Goal: Transaction & Acquisition: Purchase product/service

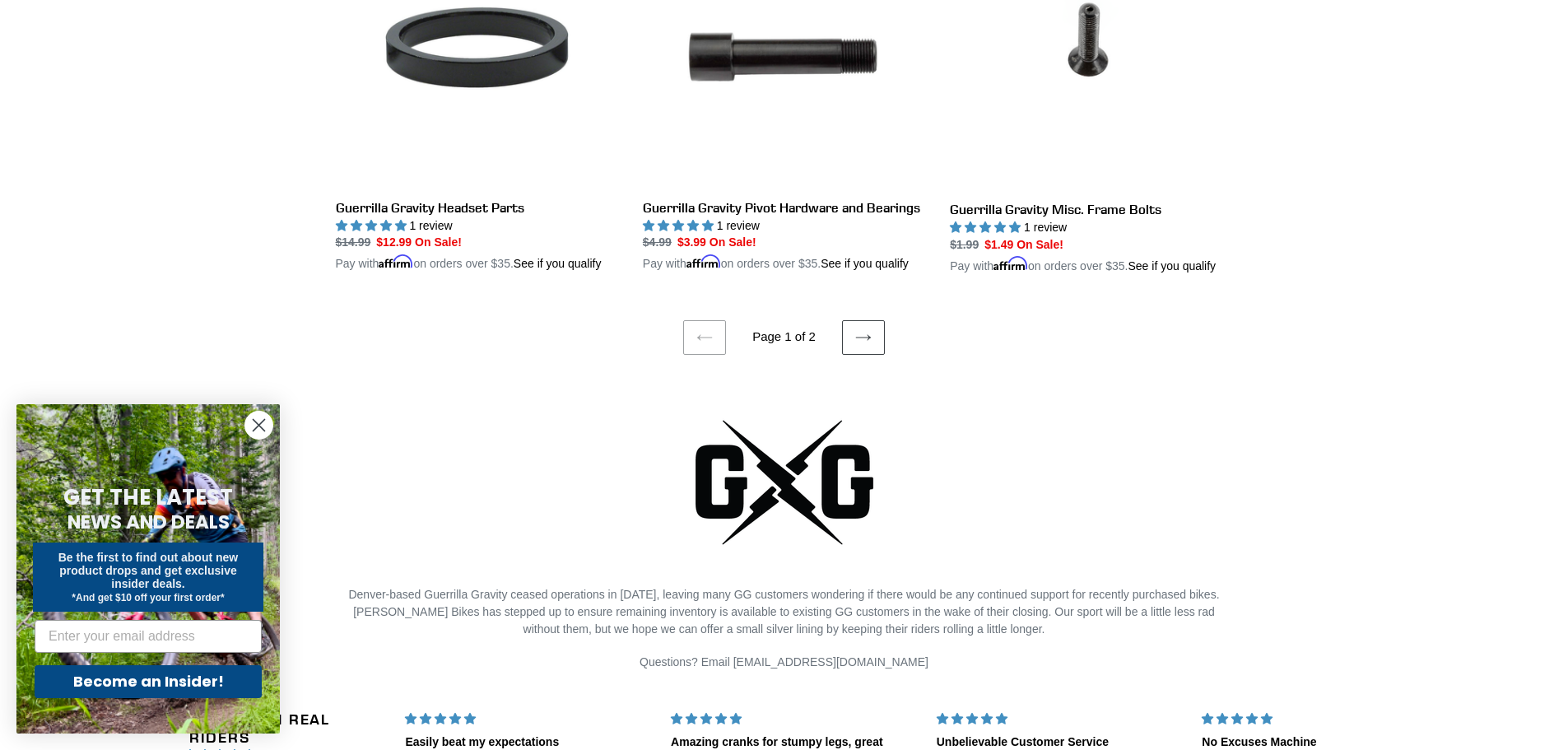
scroll to position [3457, 0]
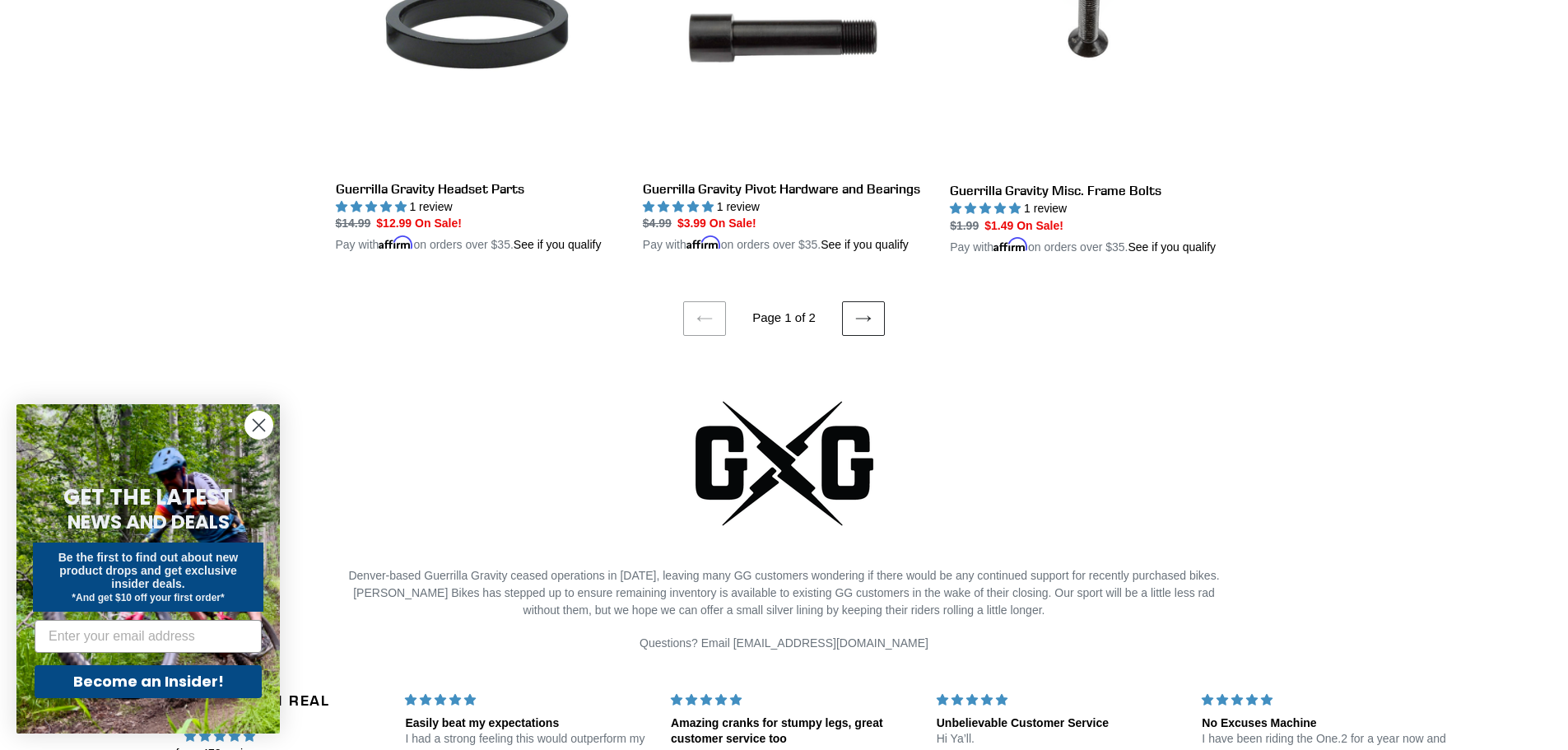
click at [853, 310] on link "Next page" at bounding box center [863, 318] width 43 height 34
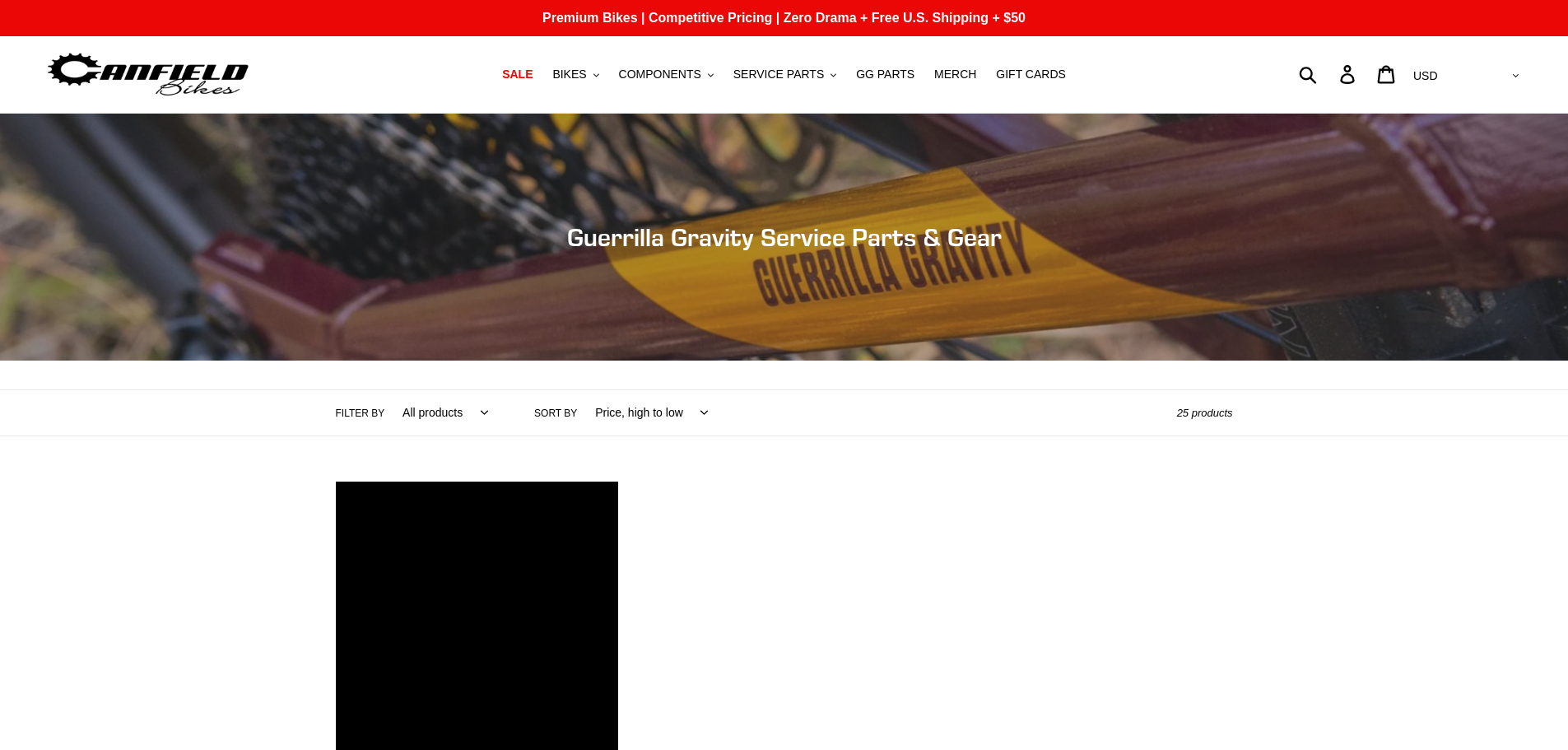
scroll to position [412, 0]
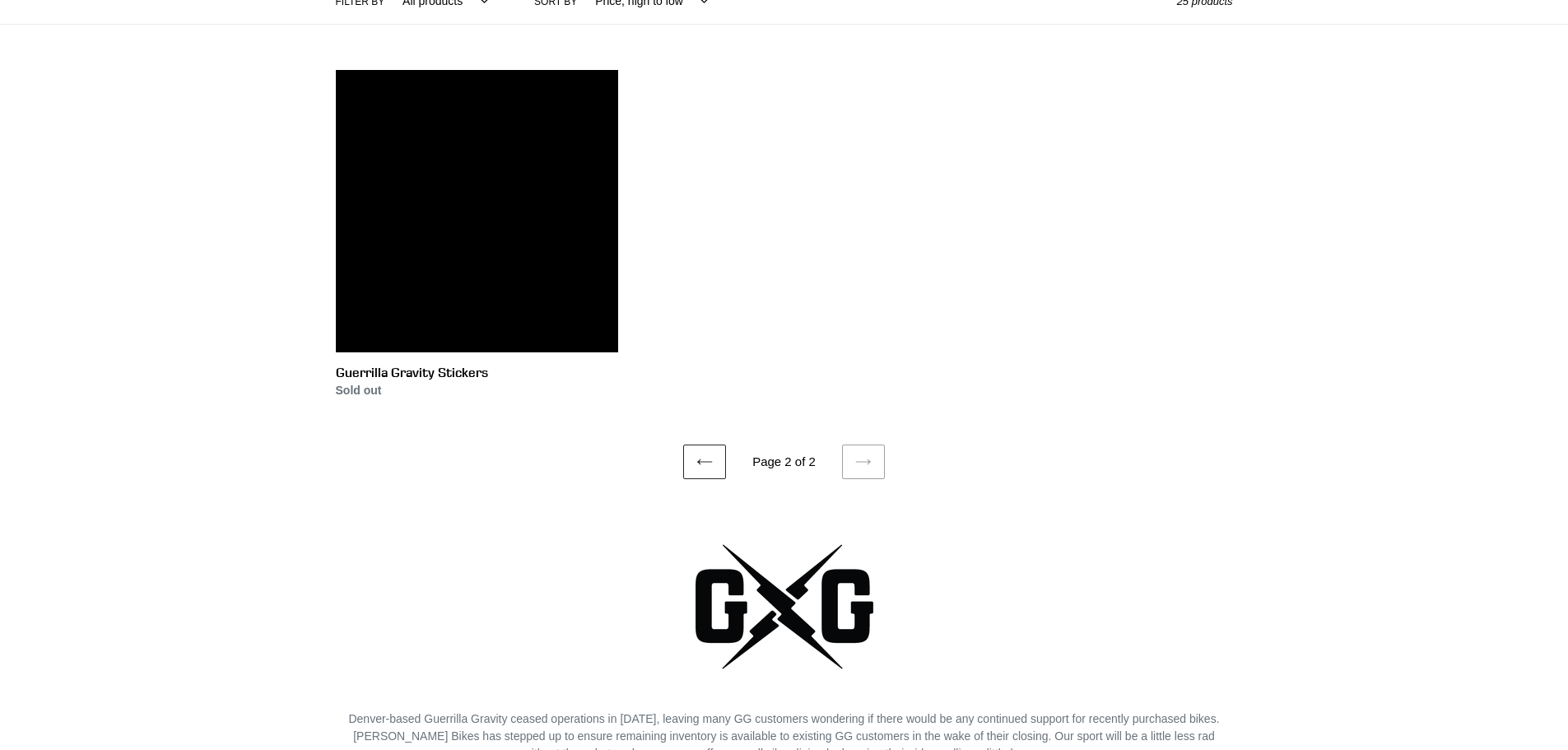
click at [703, 461] on icon at bounding box center [705, 462] width 17 height 17
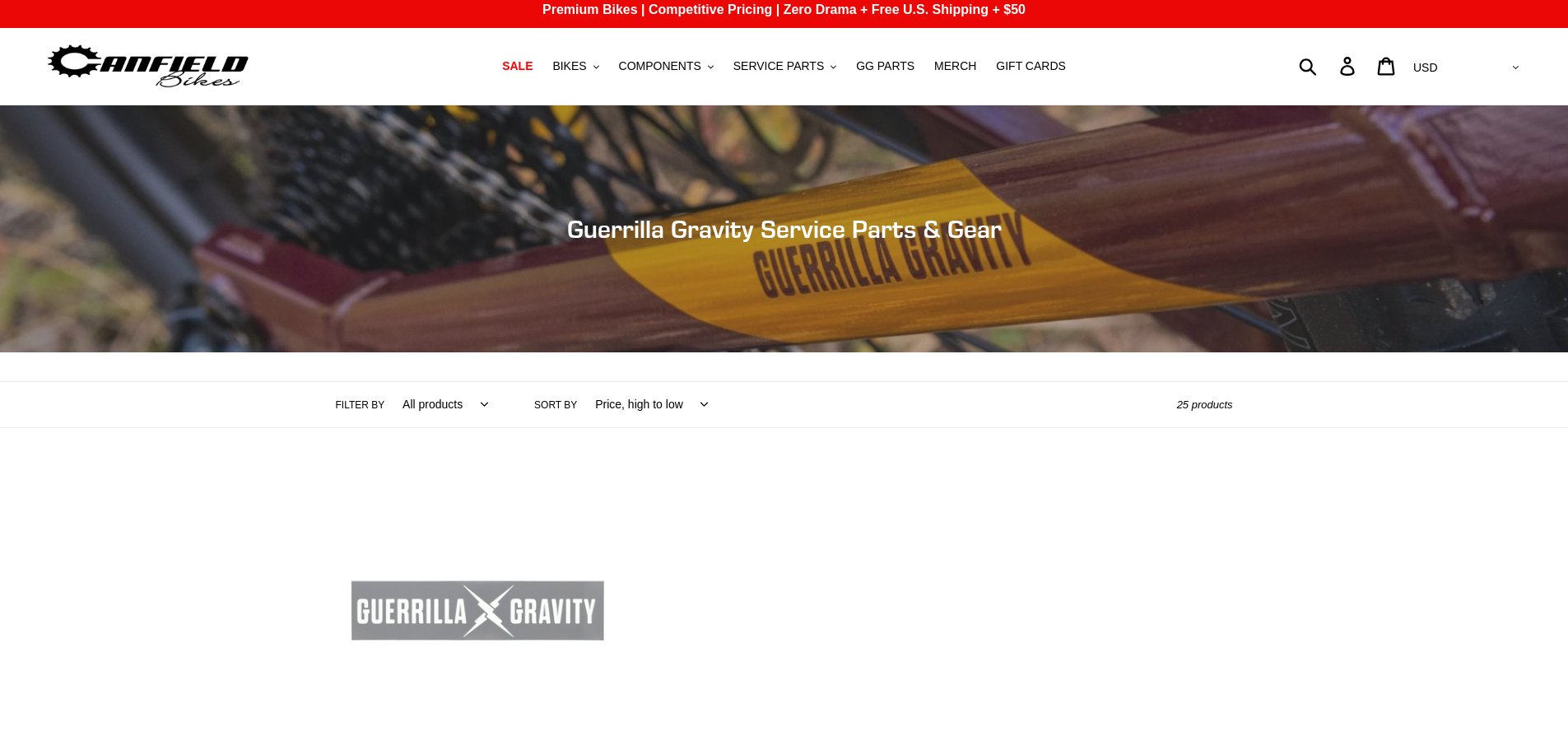
scroll to position [0, 0]
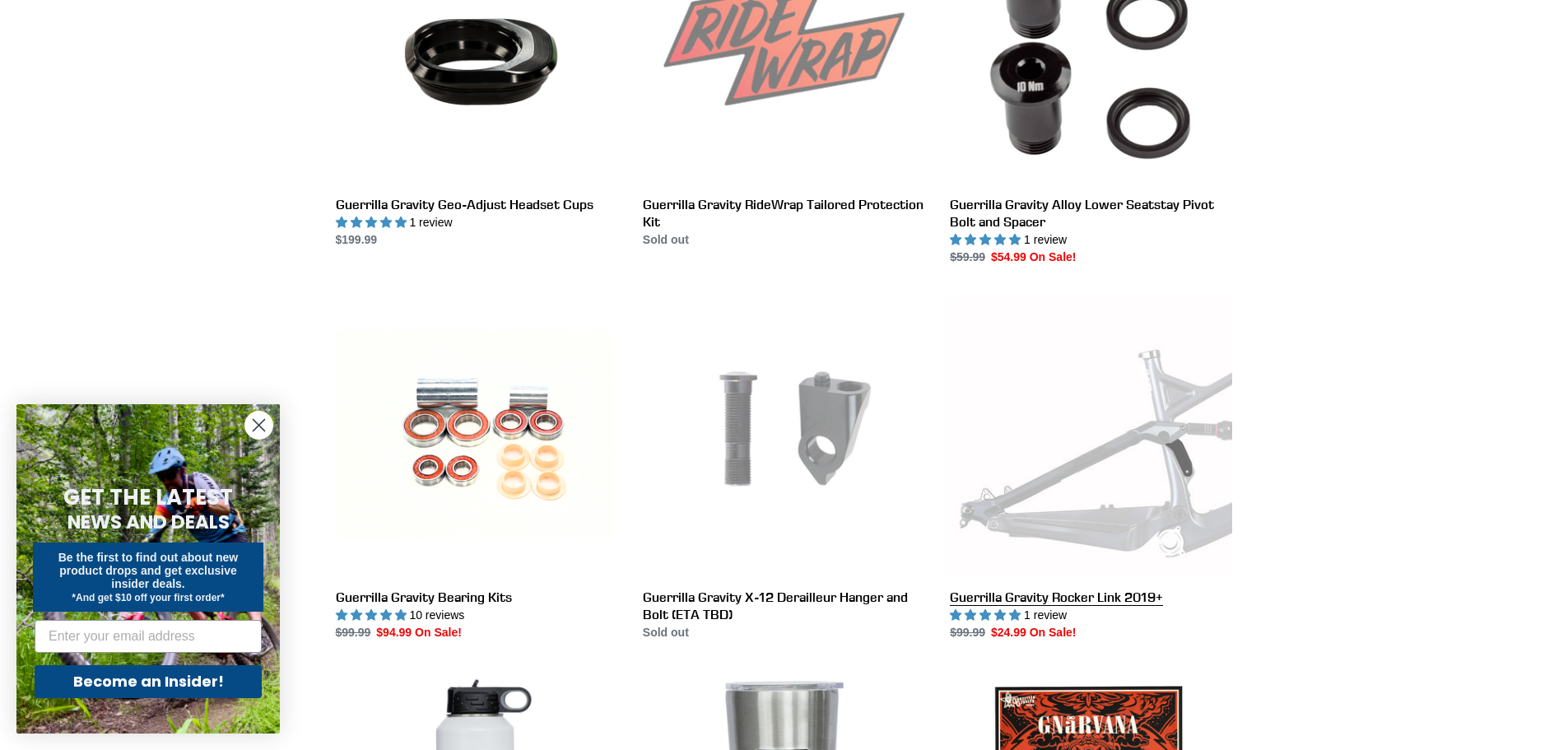
scroll to position [1741, 0]
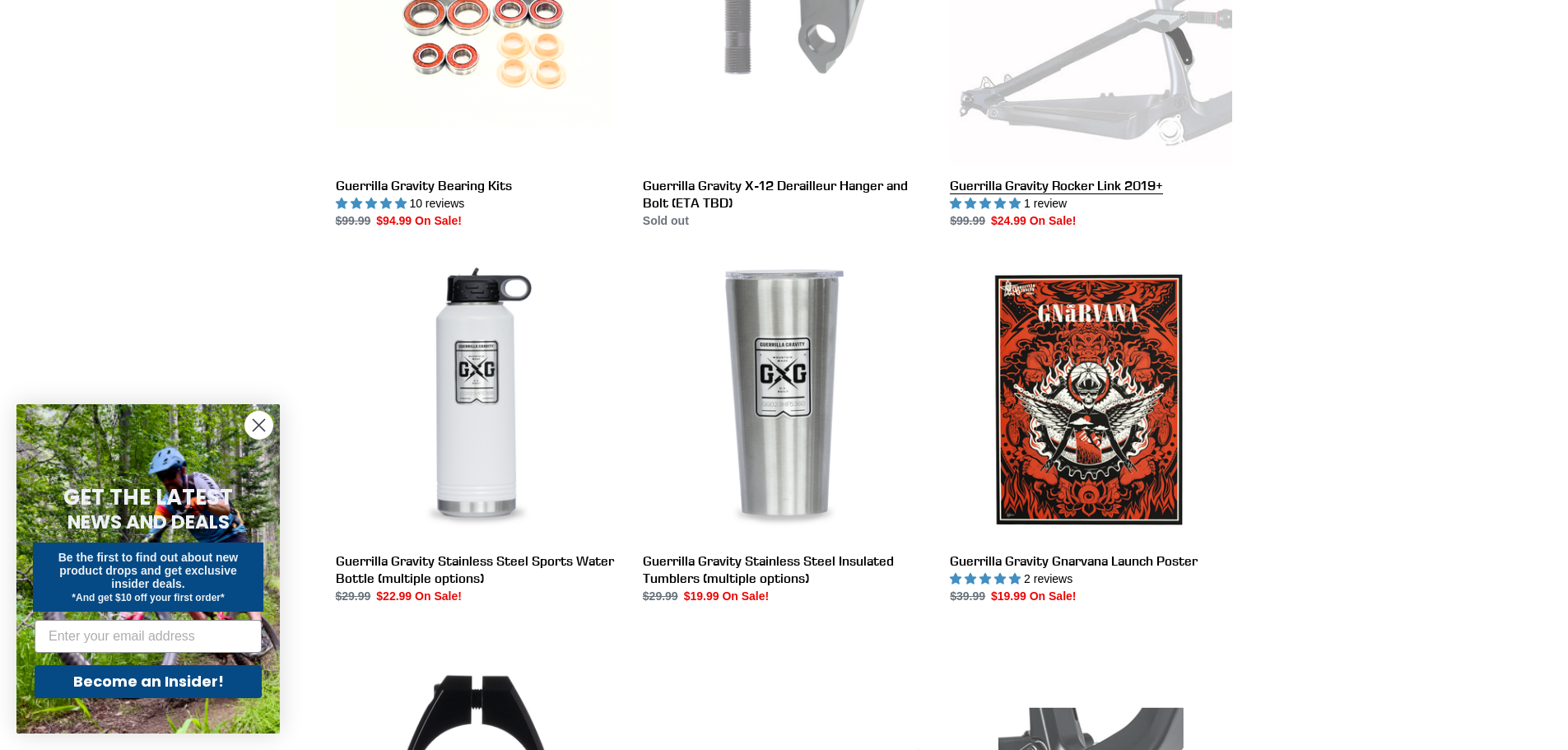
click at [1112, 84] on link "Guerrilla Gravity Rocker Link 2019+" at bounding box center [1091, 56] width 282 height 347
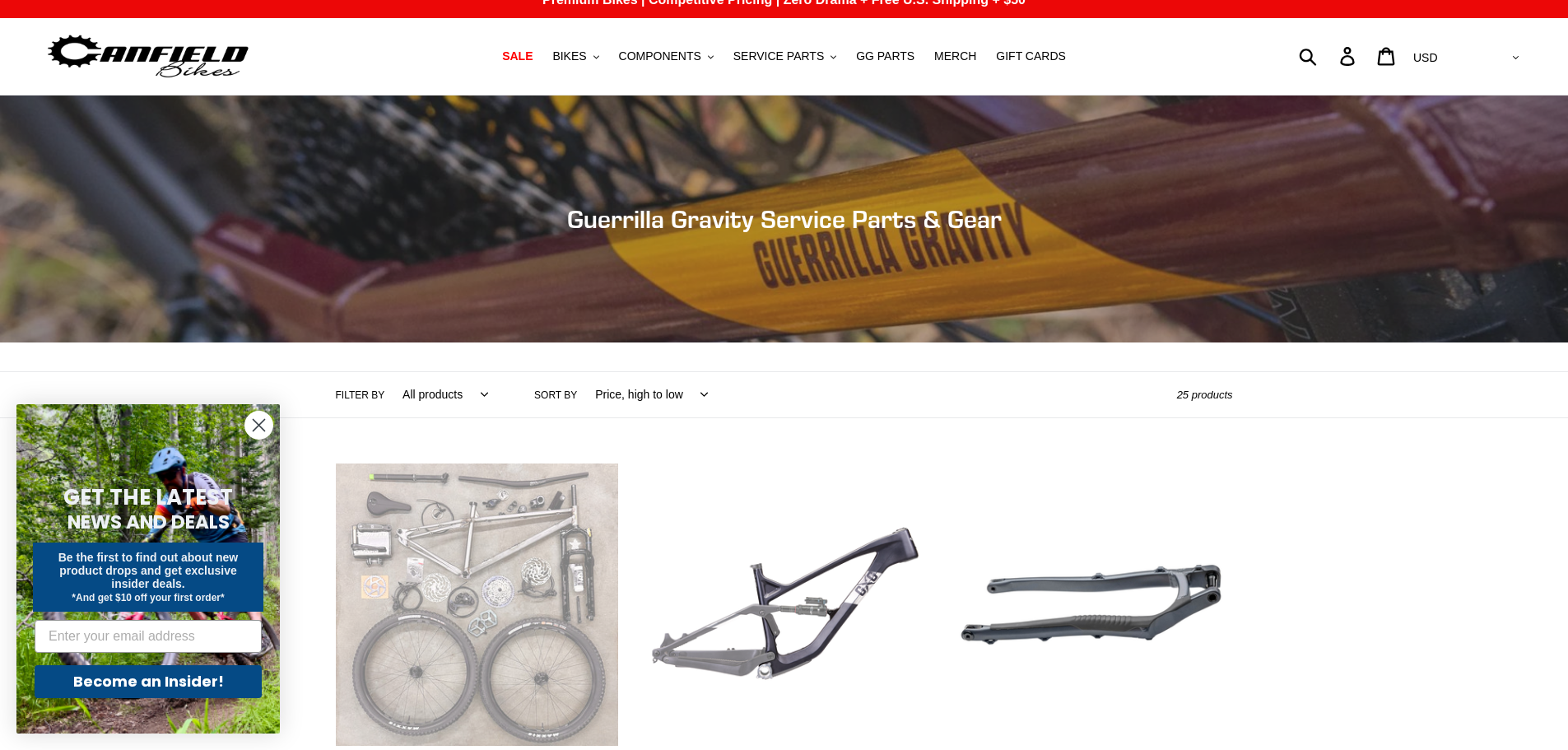
scroll to position [0, 0]
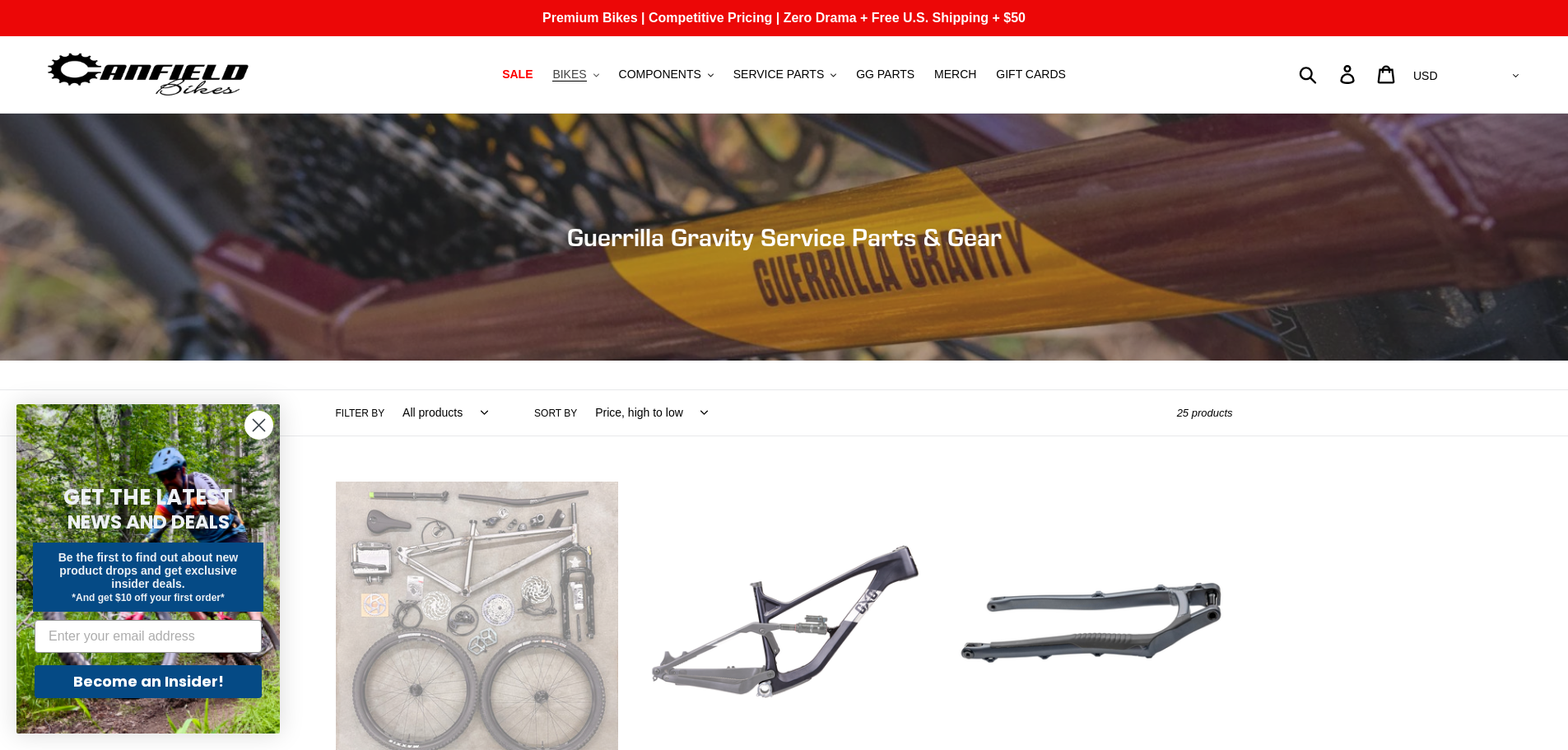
click at [586, 80] on span "BIKES" at bounding box center [569, 74] width 33 height 14
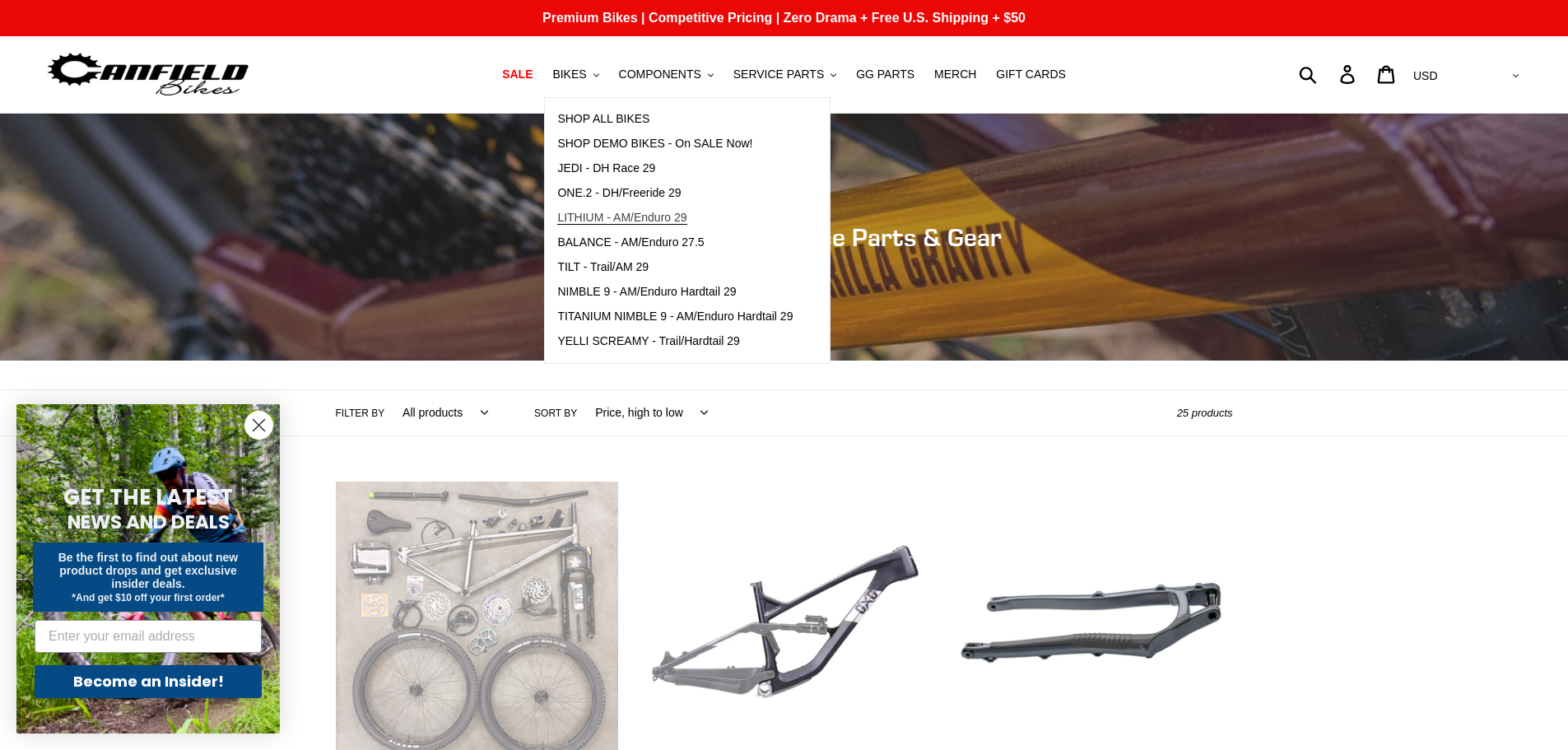
click at [677, 223] on span "LITHIUM - AM/Enduro 29" at bounding box center [622, 217] width 129 height 14
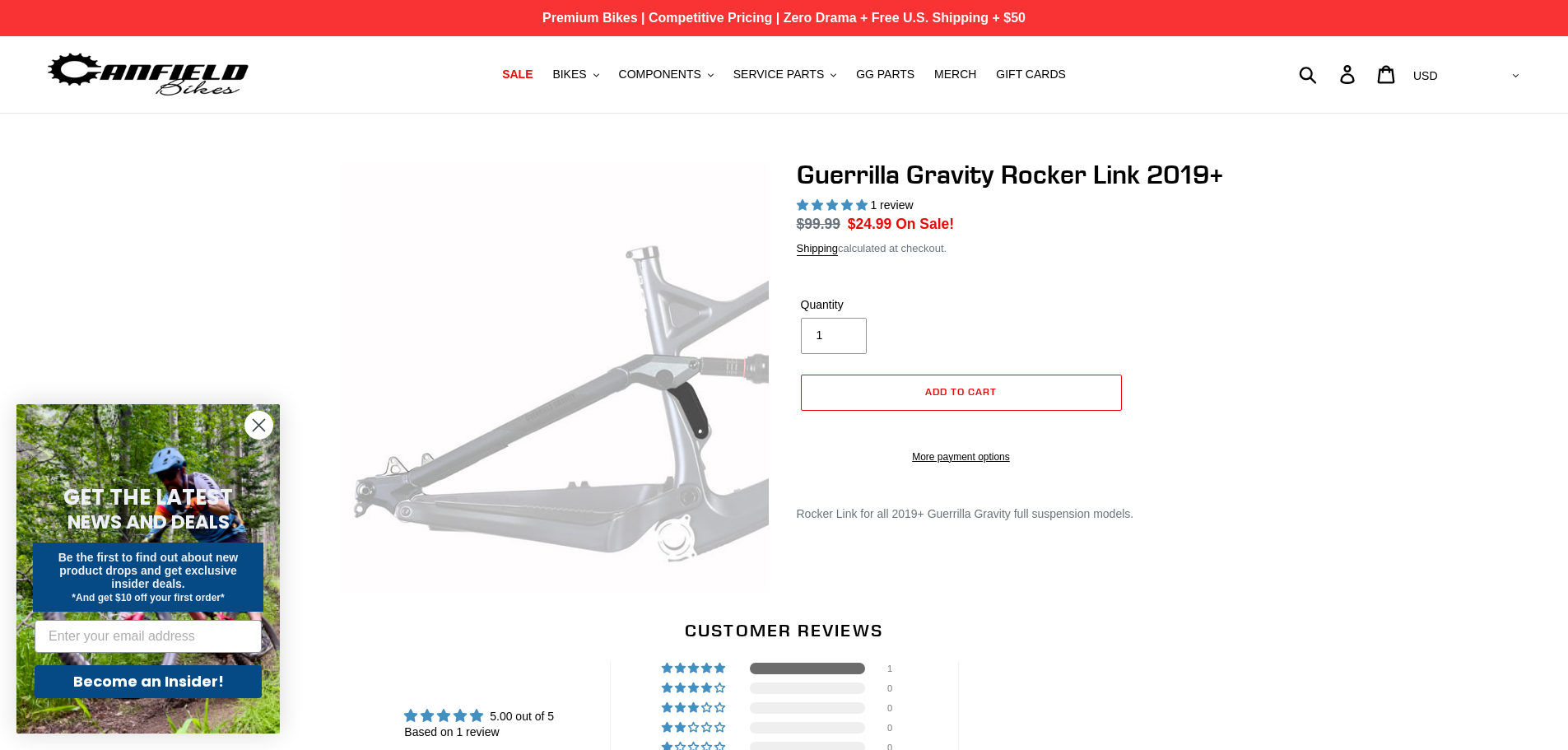
select select "highest-rating"
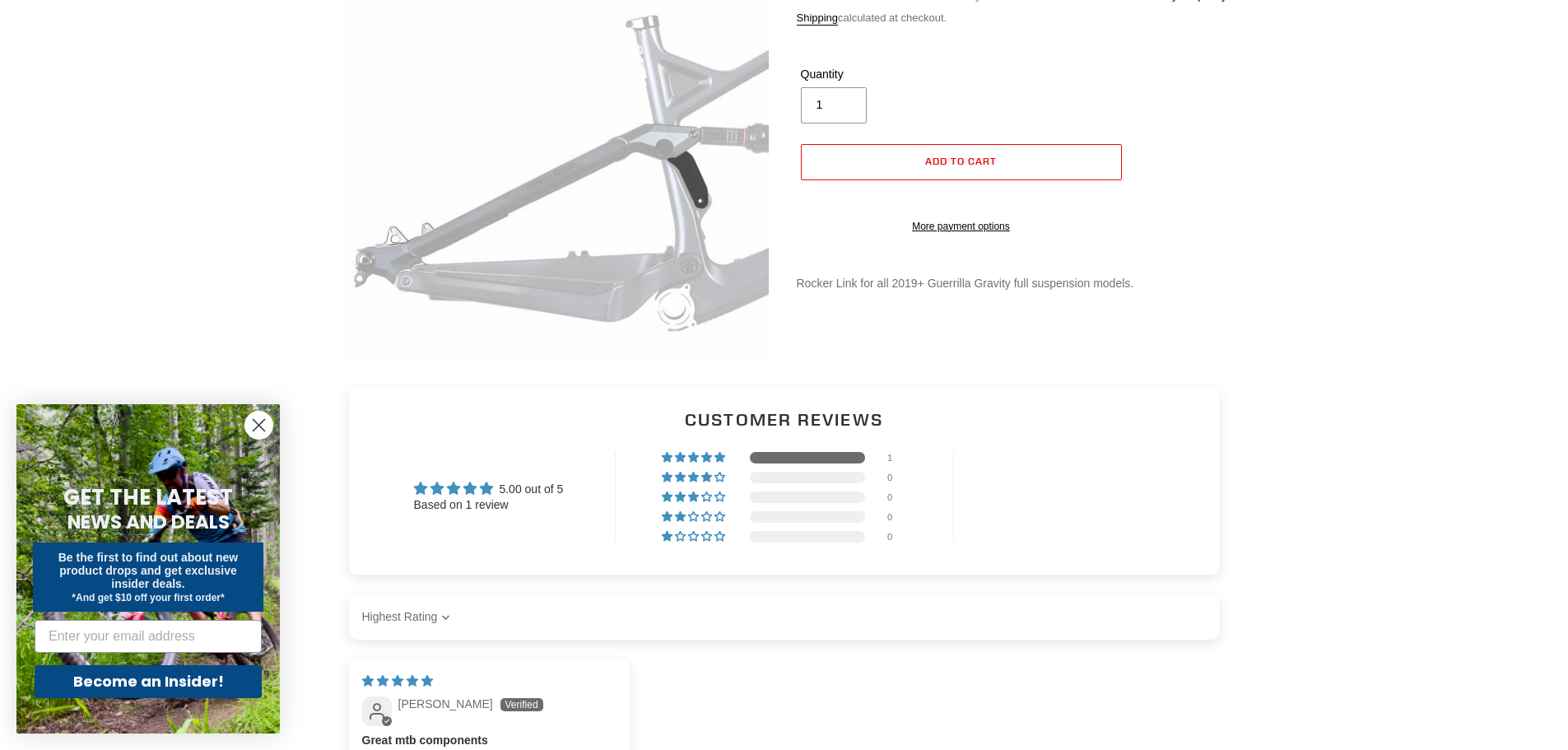
scroll to position [494, 0]
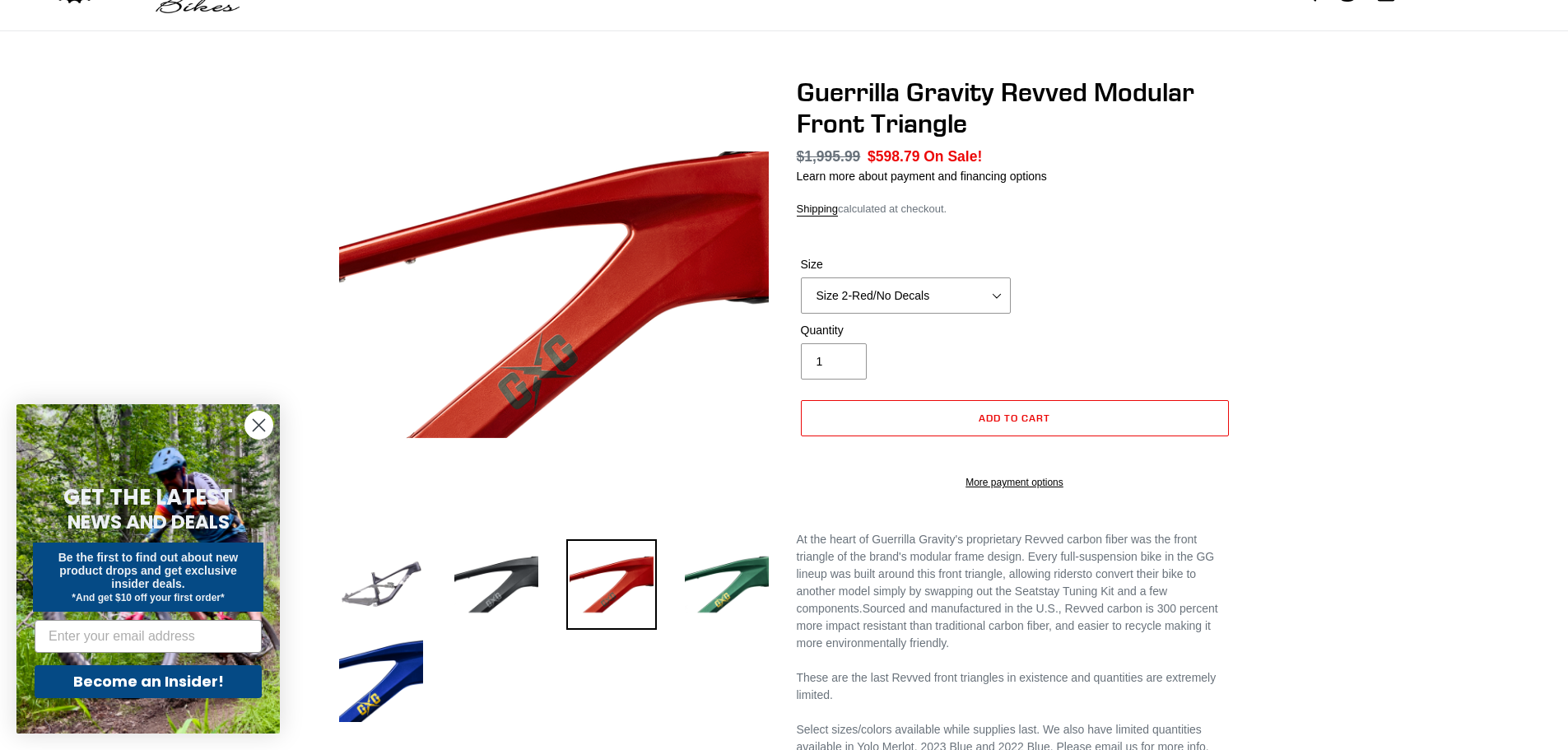
select select "Size 3-LTD Blue/No Decals"
click at [801, 277] on select "Size 2-Gloss Black/No Decals Size 2-Black/Red Decals Size 2-Black/Silver Decals…" at bounding box center [906, 295] width 210 height 36
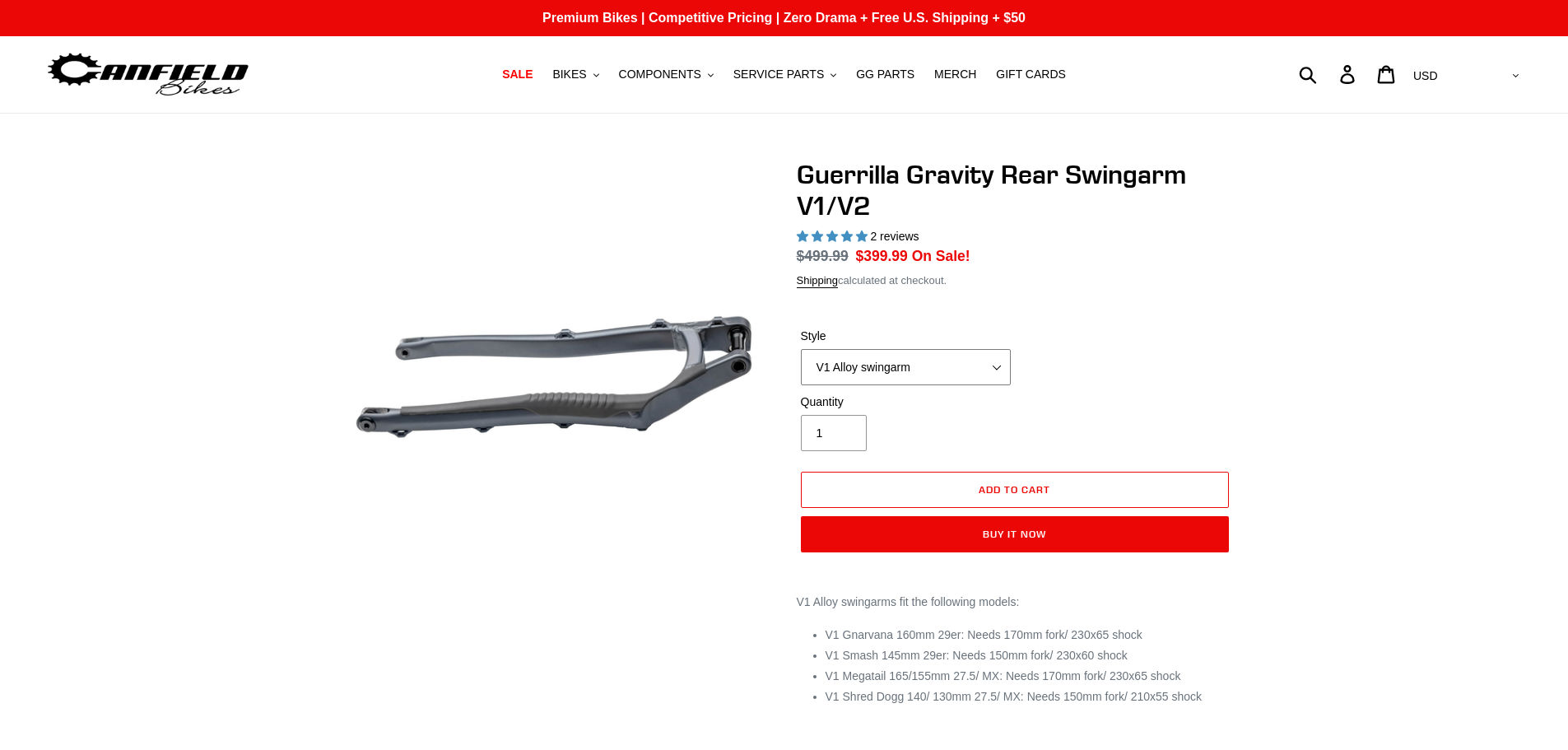
click at [874, 382] on select "V1 Alloy swingarm V2 Revved Carbon swingarm" at bounding box center [906, 367] width 210 height 36
select select "V2 Revved Carbon swingarm"
click at [801, 349] on select "V1 Alloy swingarm V2 Revved Carbon swingarm" at bounding box center [906, 367] width 210 height 36
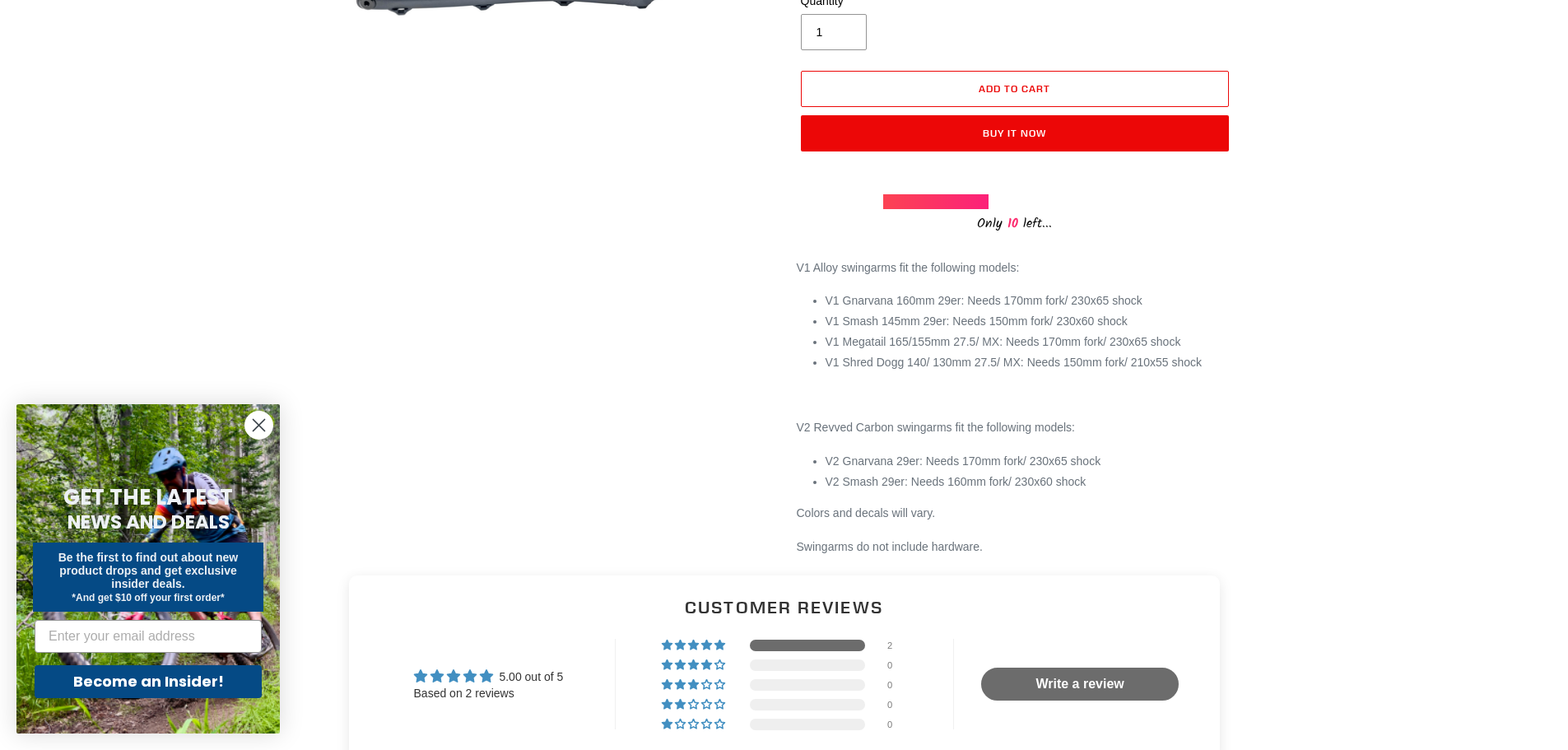
scroll to position [412, 0]
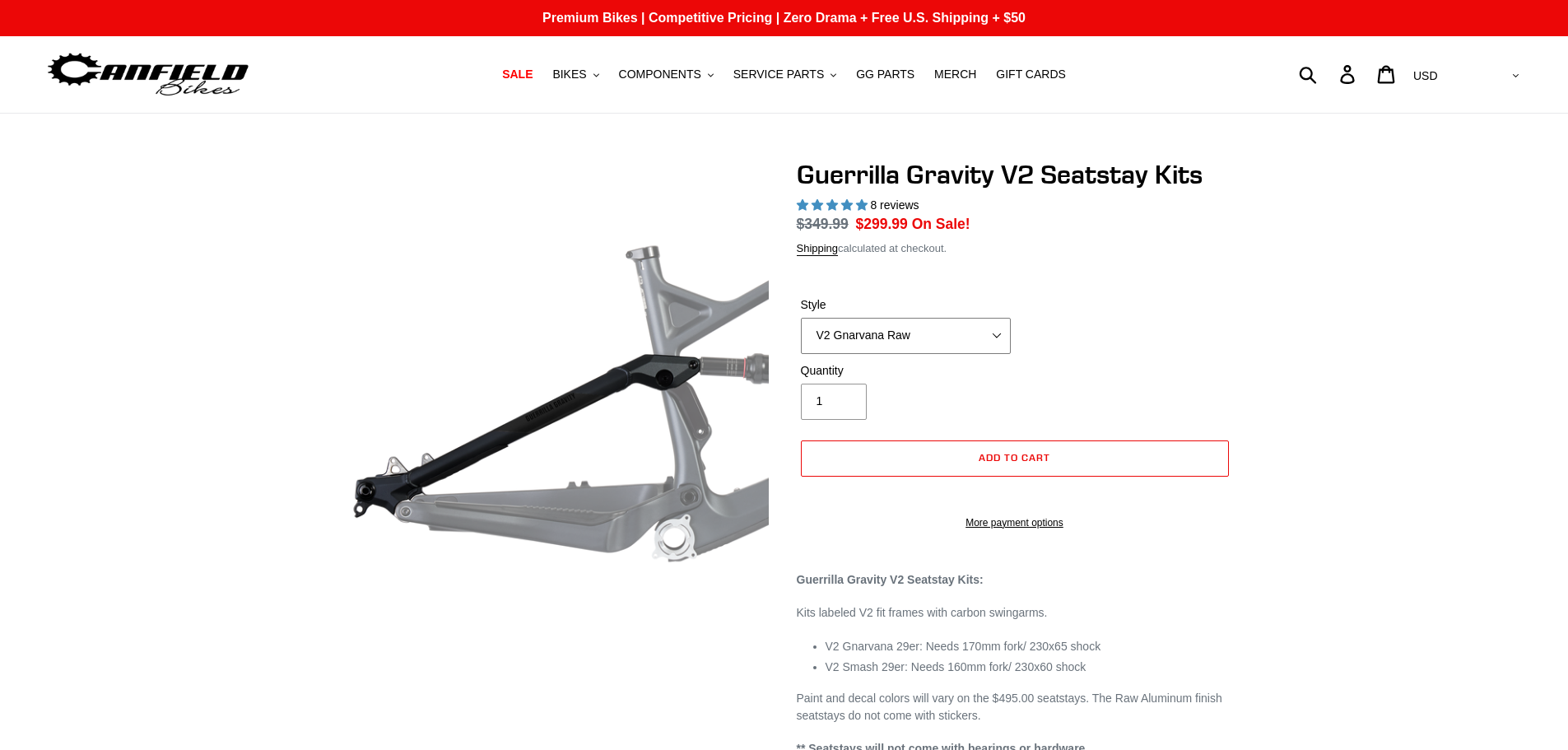
click at [877, 338] on select "V2 Gnarvana V2 Gnarvana Raw V2 Smash V2 Smash Raw" at bounding box center [906, 335] width 210 height 36
click at [801, 317] on select "V2 Gnarvana V2 Gnarvana Raw V2 Smash V2 Smash Raw" at bounding box center [906, 335] width 210 height 36
click at [1376, 372] on div "Guerrilla Gravity V2 Seatstay Kits 8 reviews Regular price $349.99 Sale price $…" at bounding box center [784, 458] width 1568 height 599
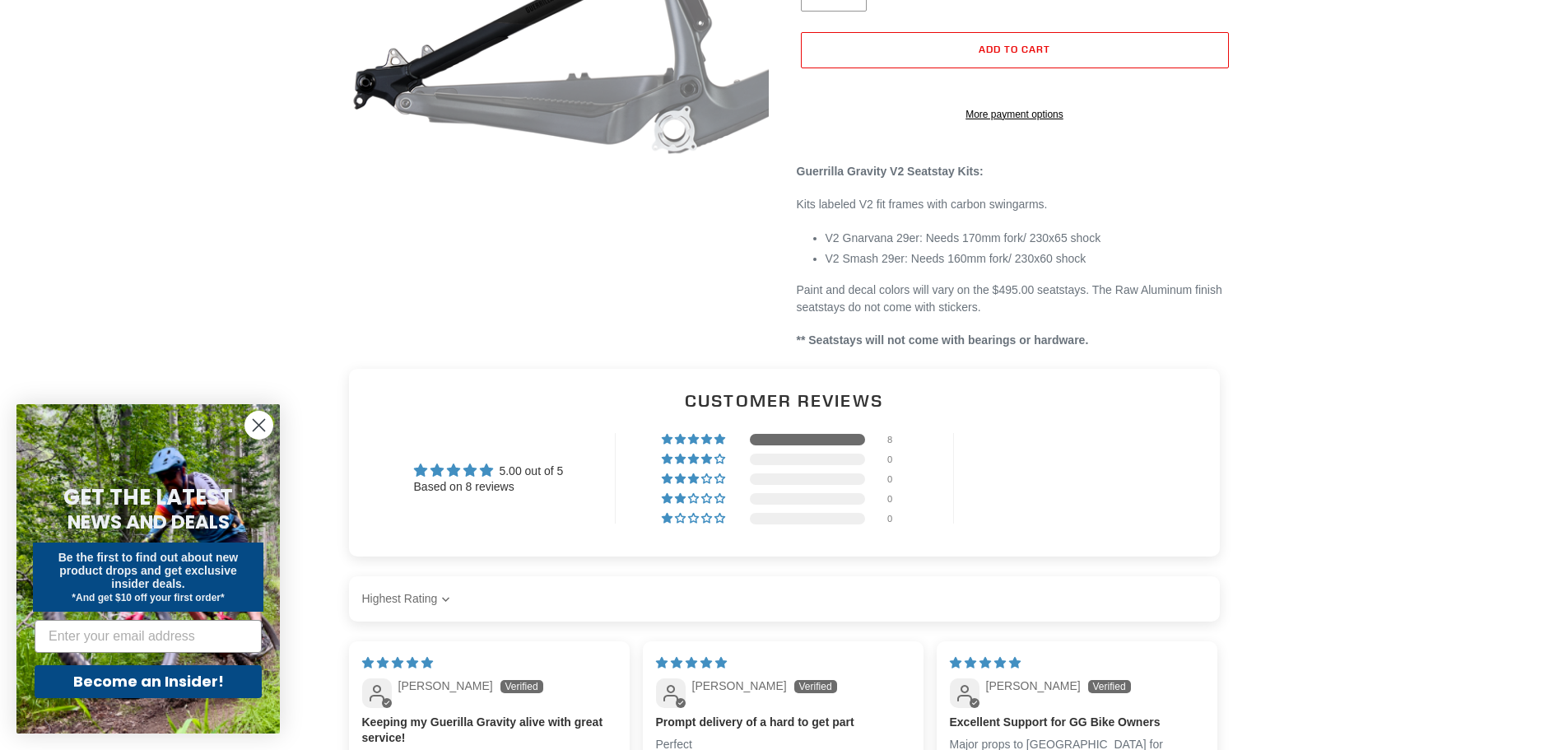
scroll to position [412, 0]
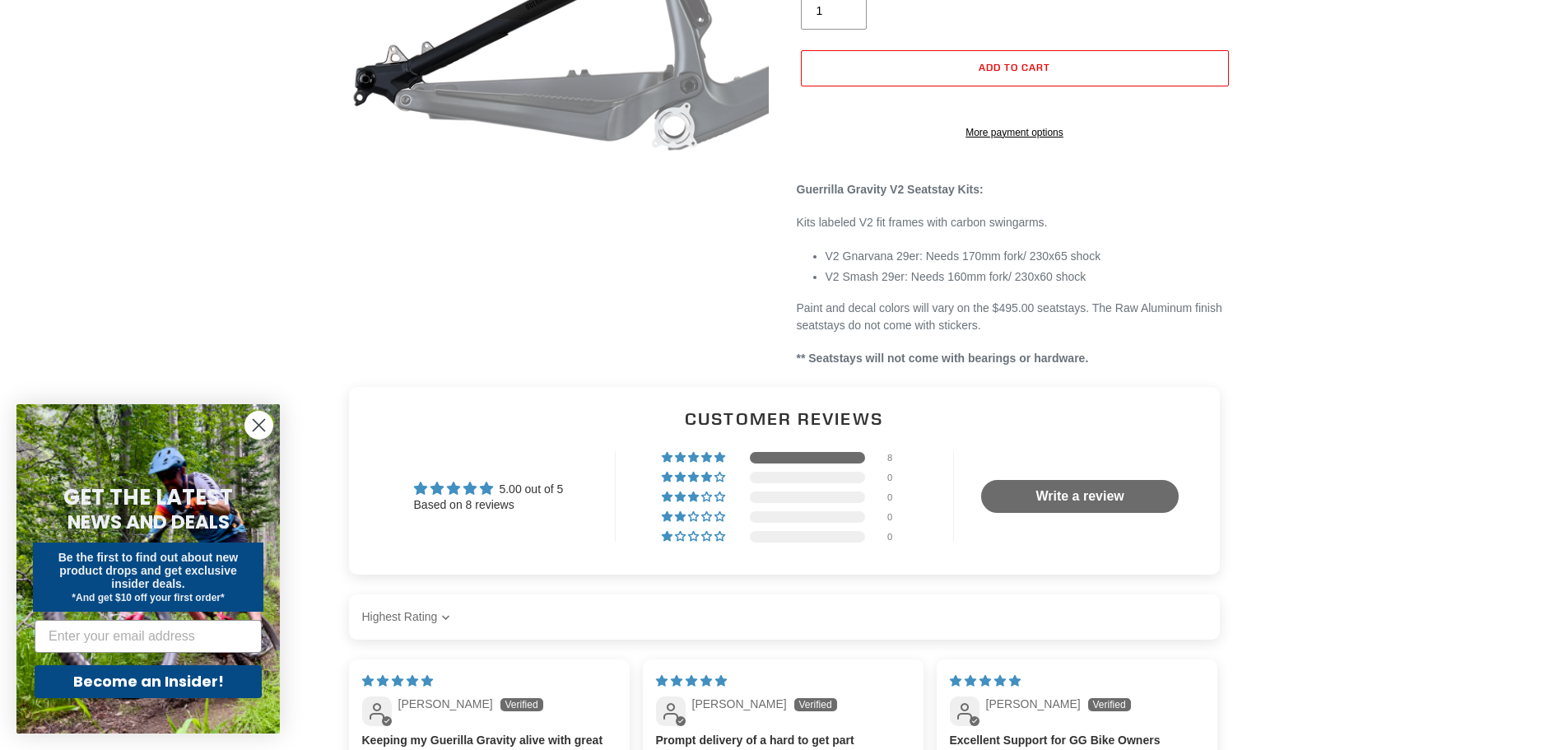
click at [263, 424] on circle "Close dialog" at bounding box center [259, 425] width 28 height 28
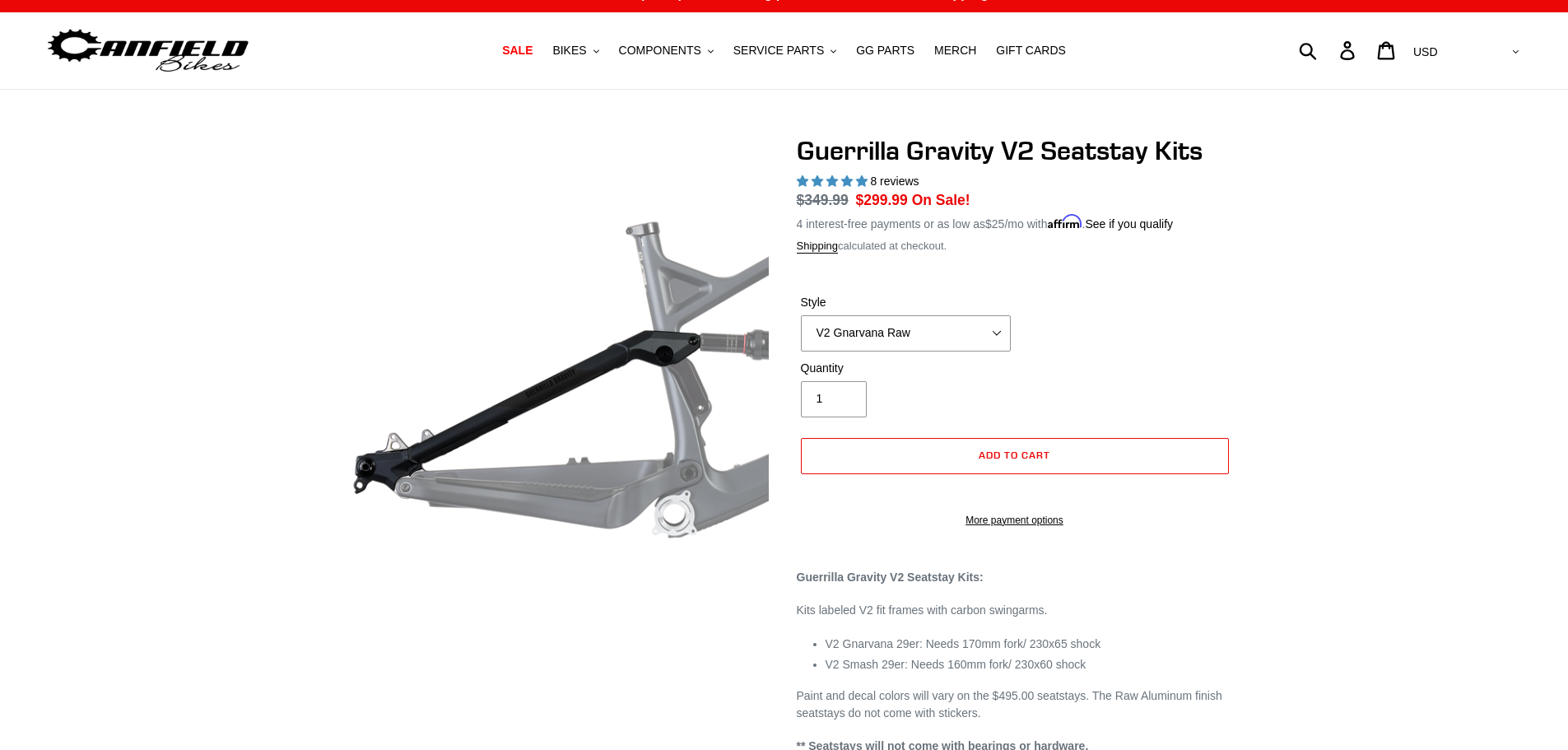
scroll to position [0, 0]
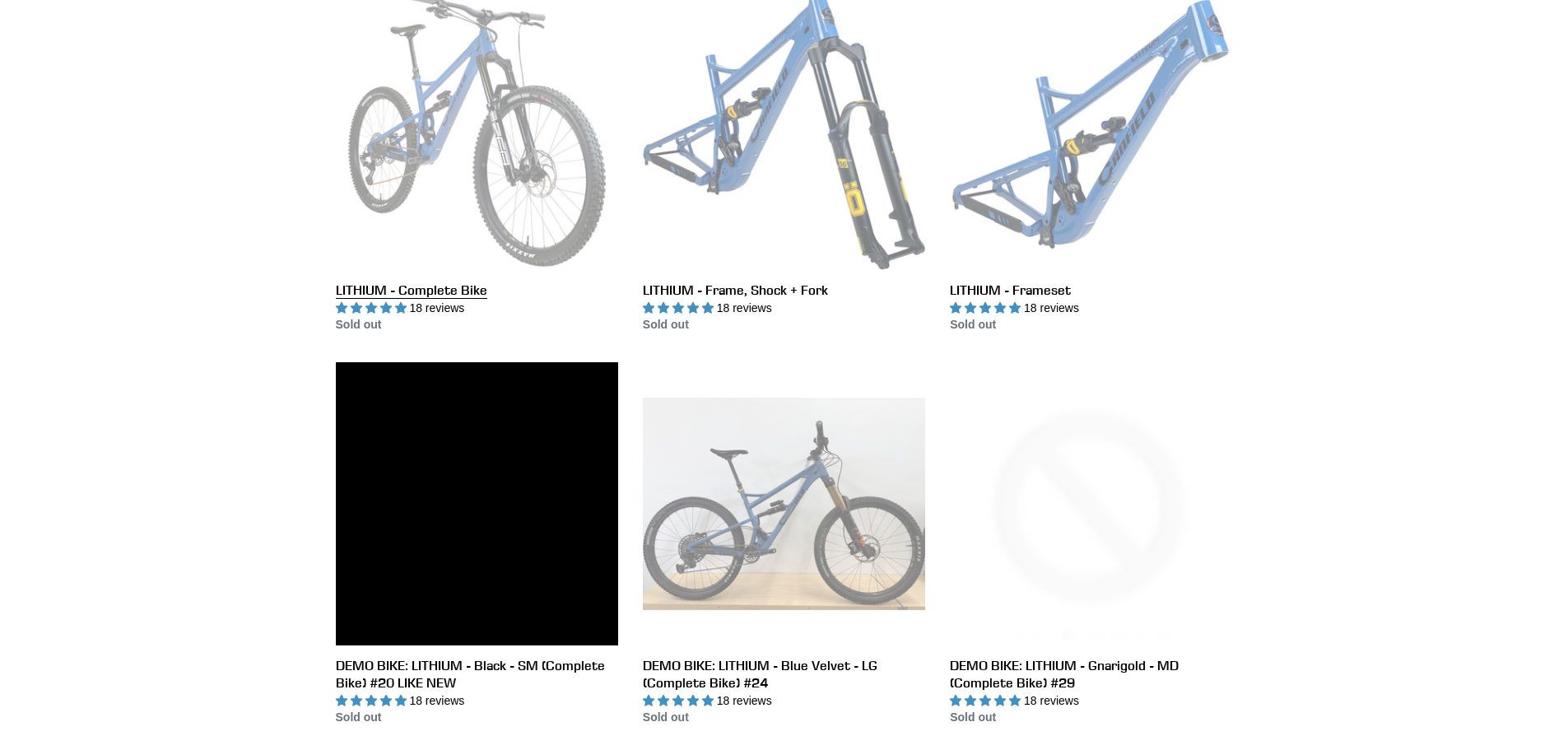
click at [538, 182] on link "LITHIUM - Complete Bike" at bounding box center [477, 160] width 282 height 347
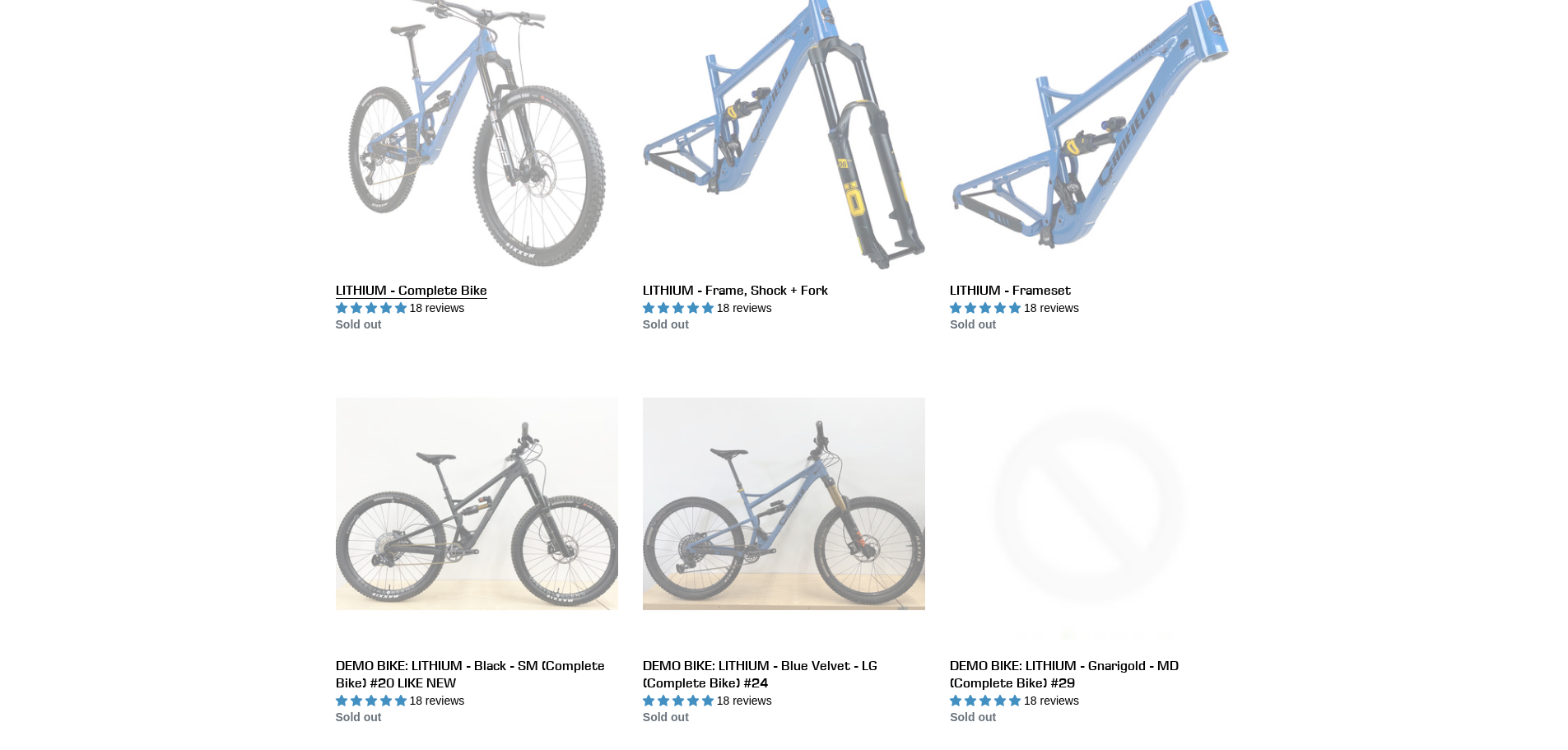
scroll to position [708, 0]
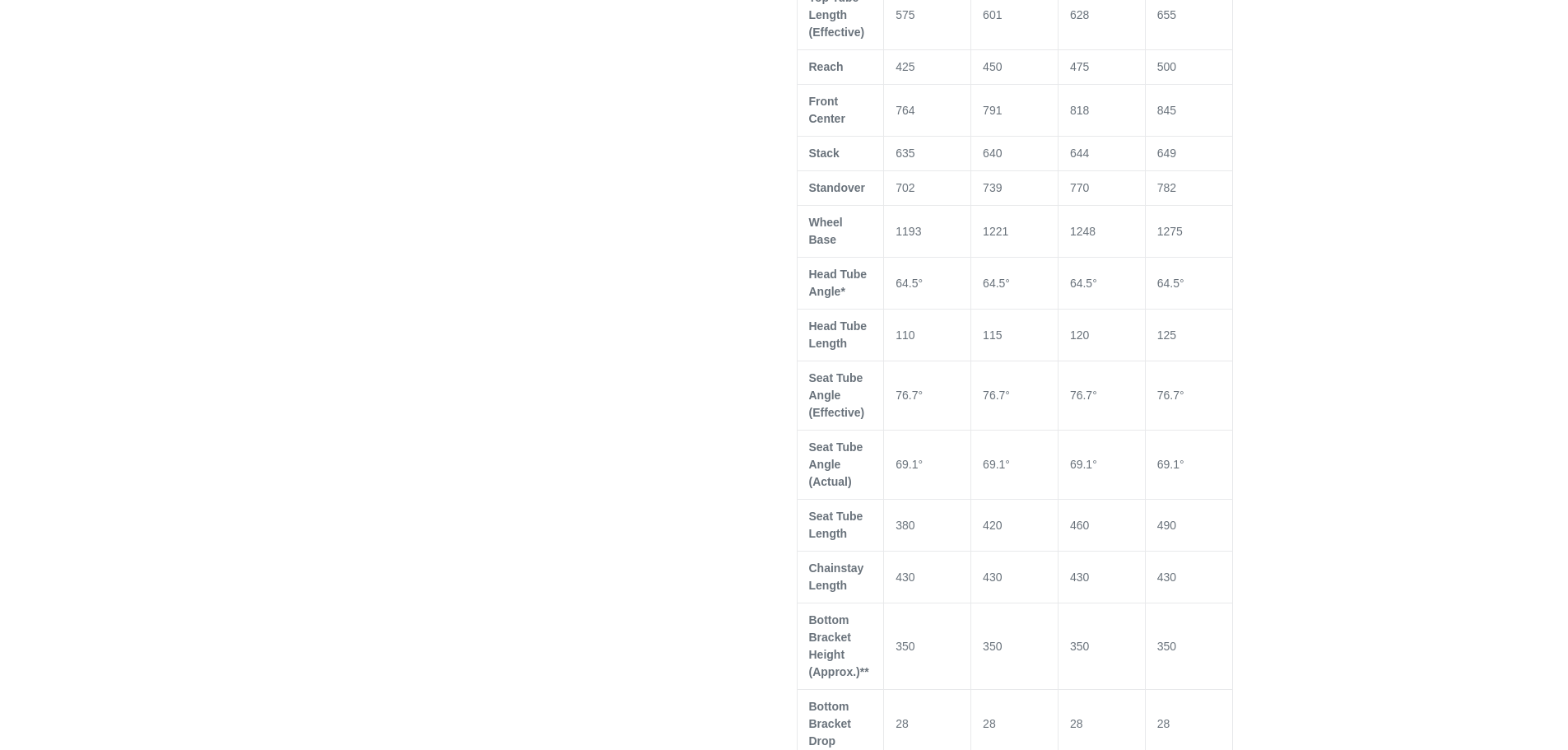
scroll to position [1399, 0]
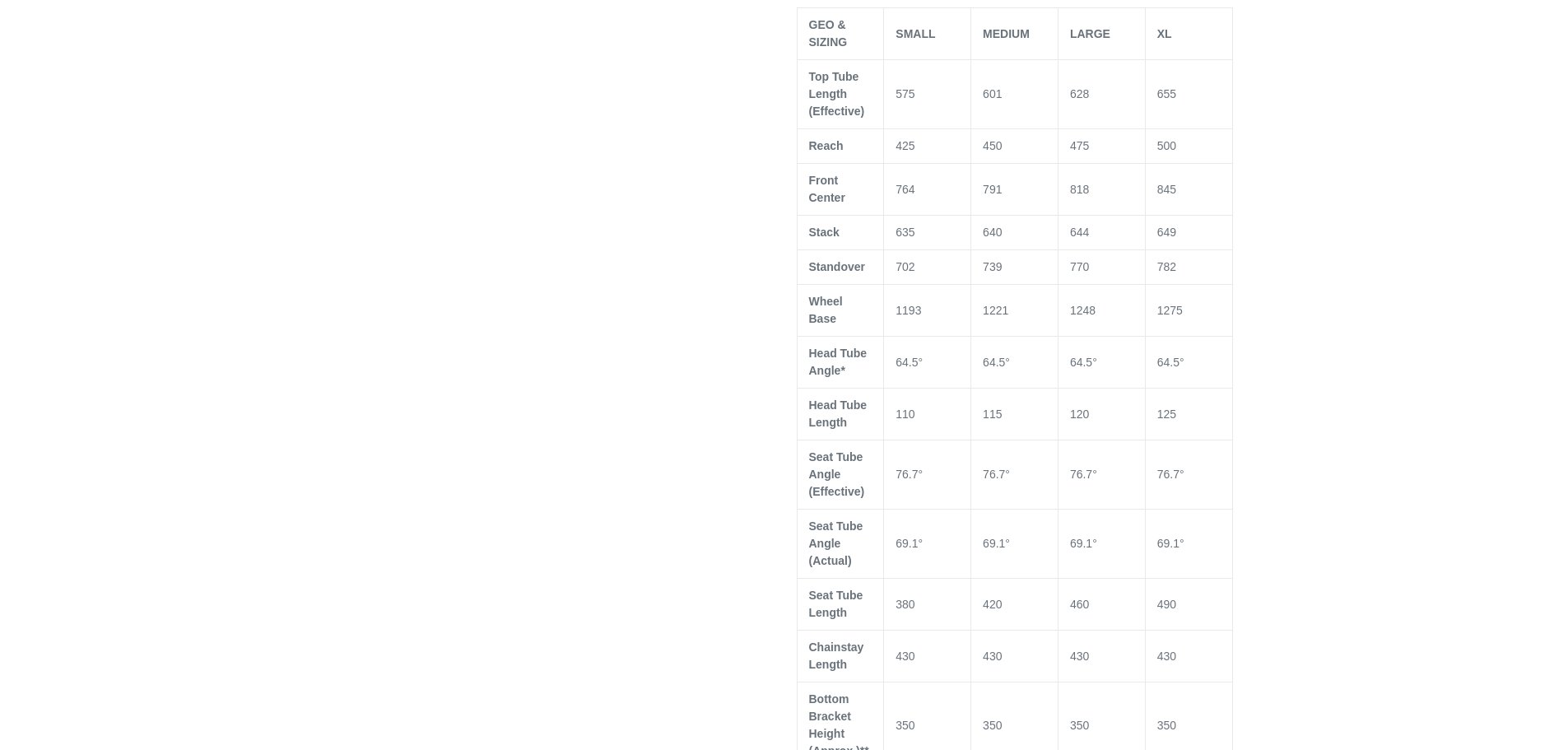
select select "highest-rating"
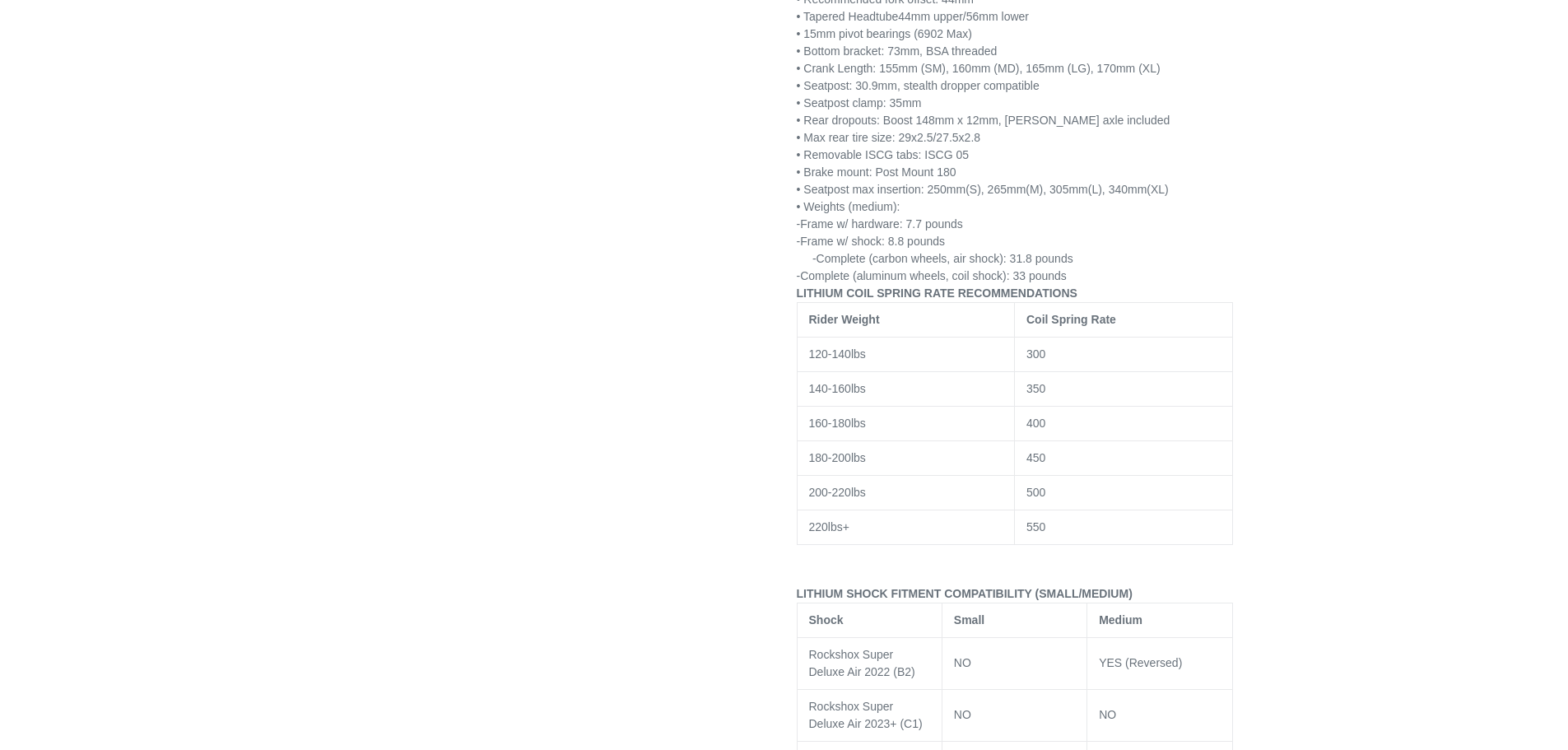
scroll to position [2799, 0]
